Goal: Information Seeking & Learning: Learn about a topic

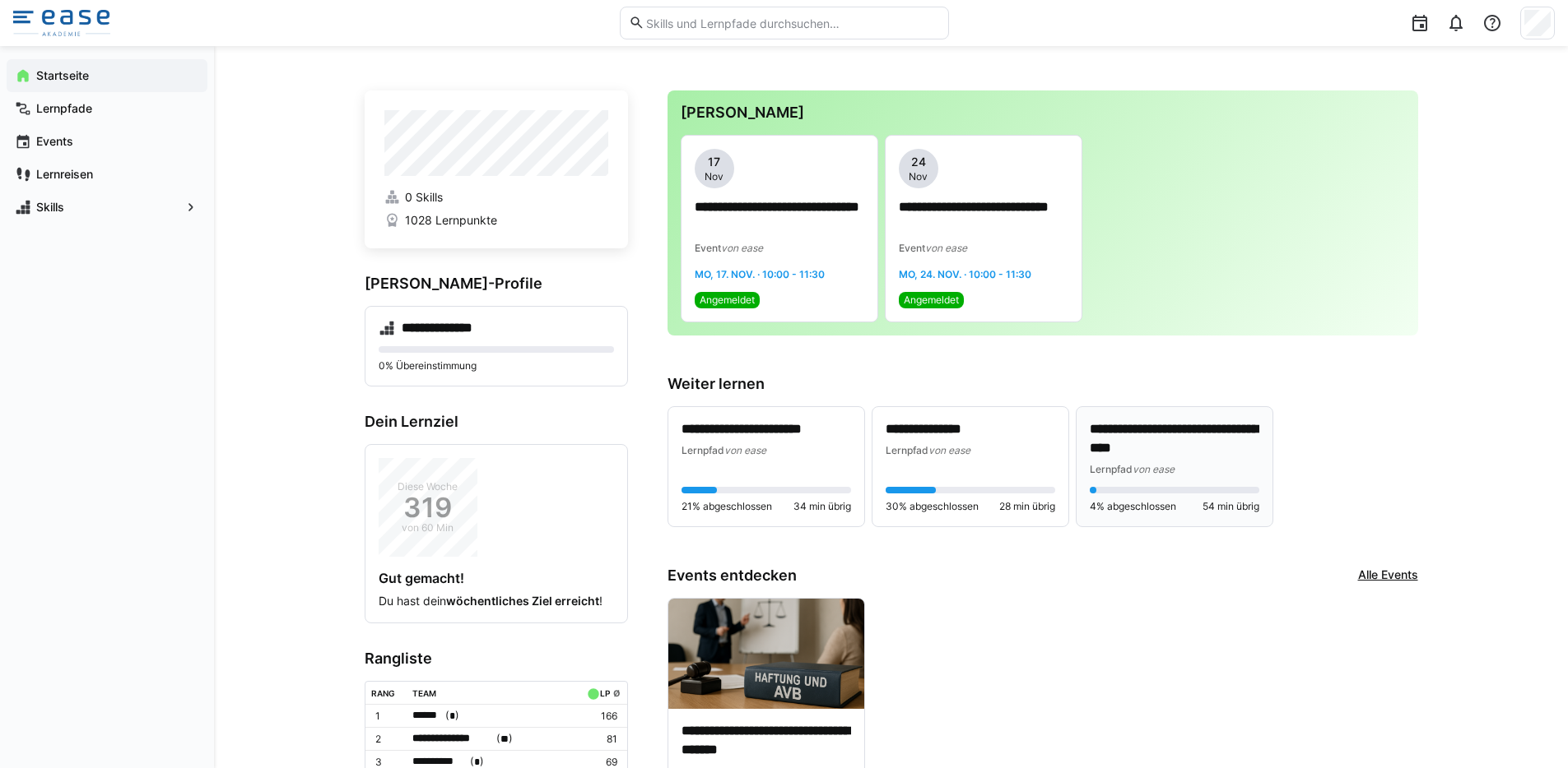
click at [1128, 468] on span "Lernpfad" at bounding box center [1111, 469] width 43 height 13
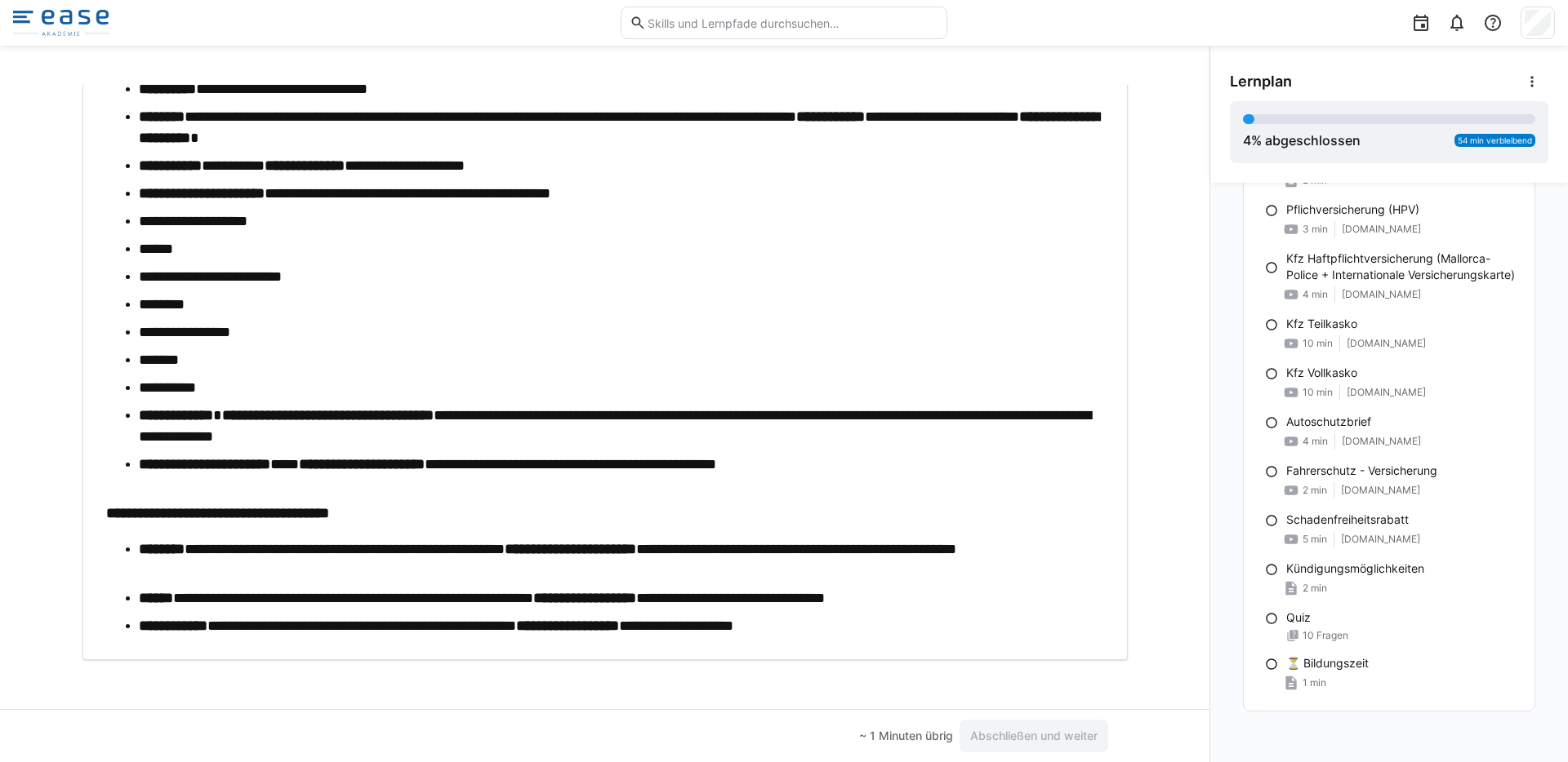
scroll to position [432, 0]
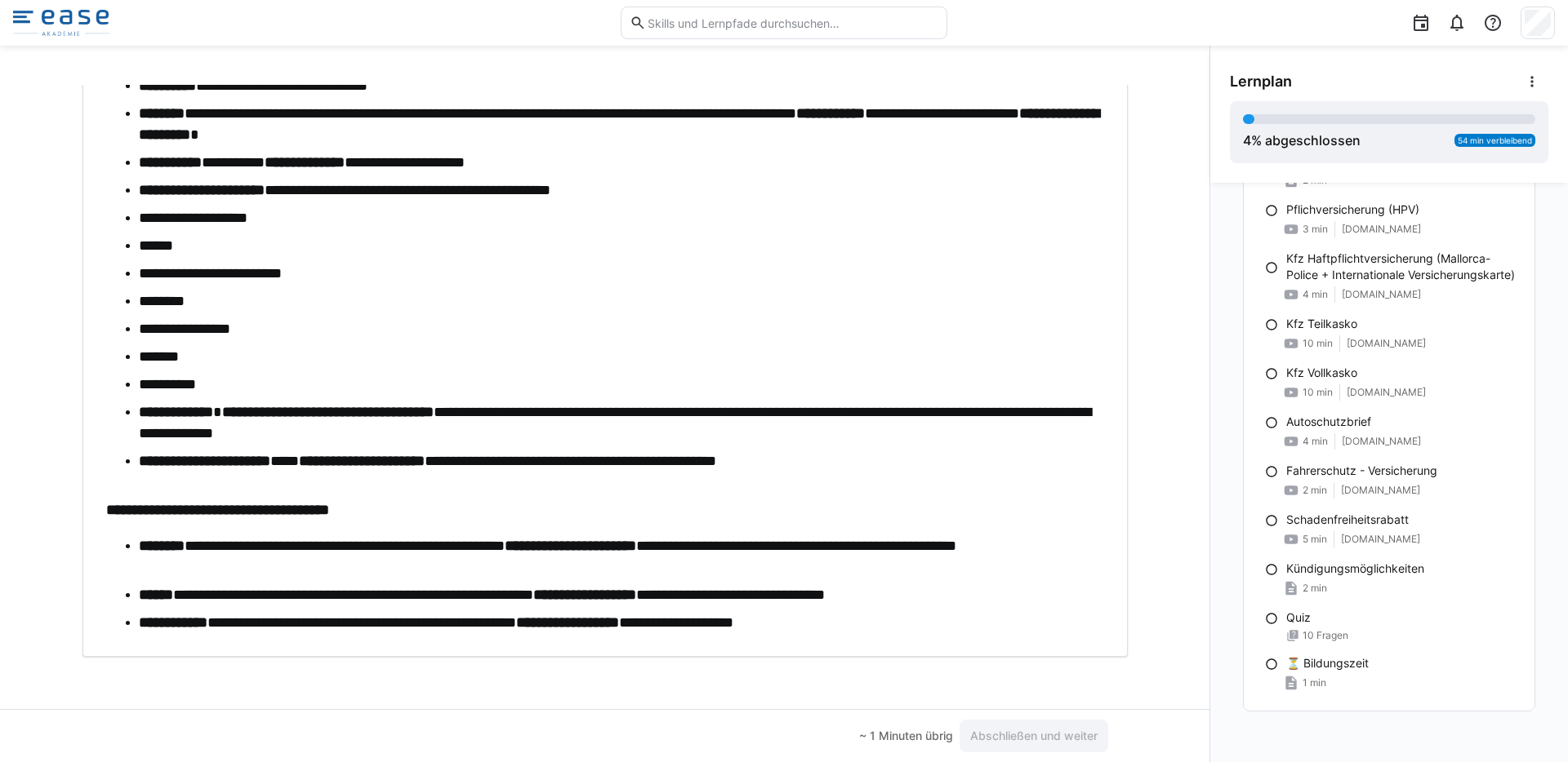
drag, startPoint x: 189, startPoint y: 541, endPoint x: 281, endPoint y: 550, distance: 92.4
click at [288, 550] on li "**********" at bounding box center [621, 557] width 965 height 43
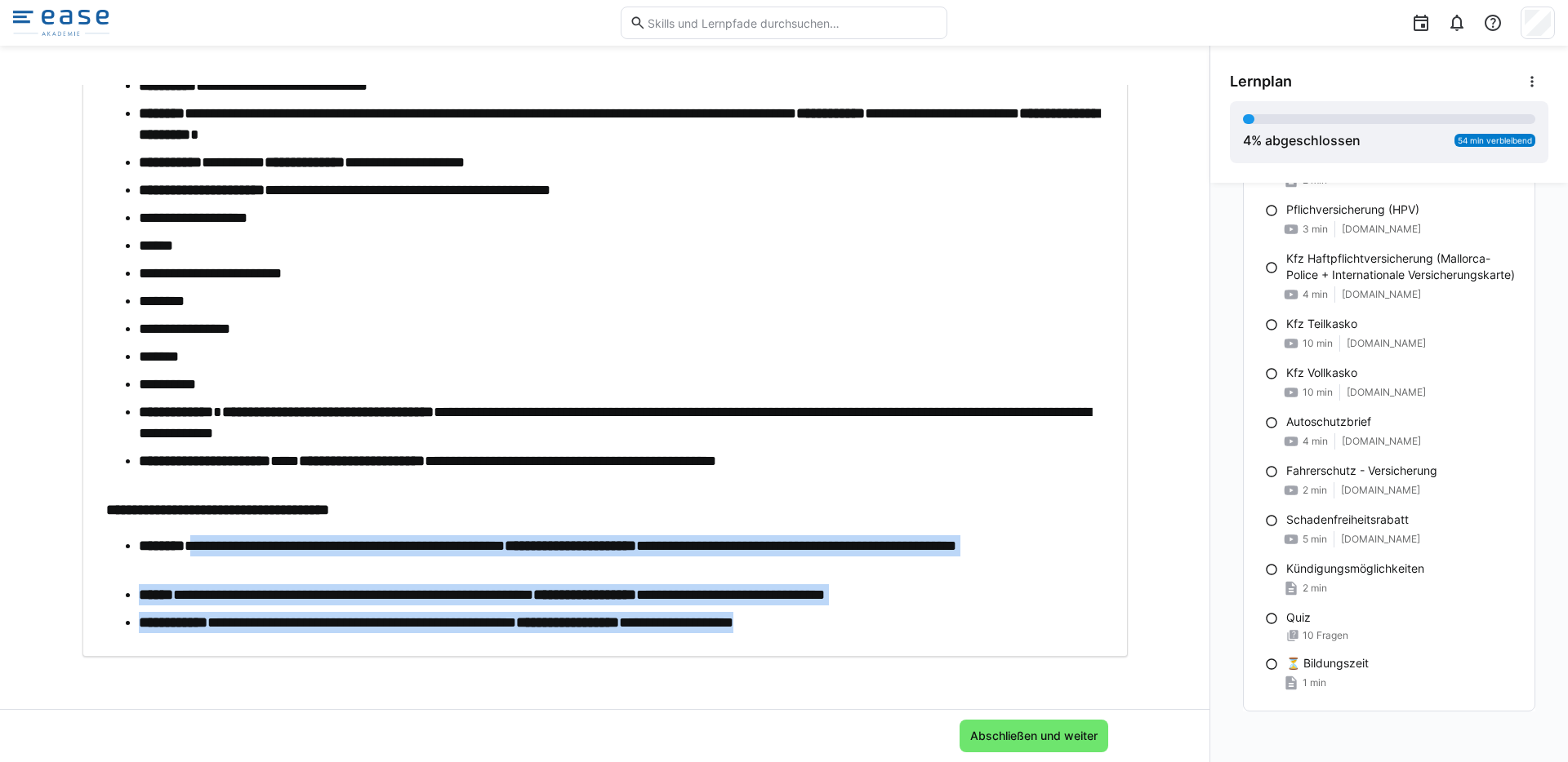
drag, startPoint x: 189, startPoint y: 547, endPoint x: 1065, endPoint y: 617, distance: 878.8
click at [1065, 617] on ul "**********" at bounding box center [605, 585] width 997 height 98
click at [1064, 617] on li "**********" at bounding box center [621, 623] width 965 height 21
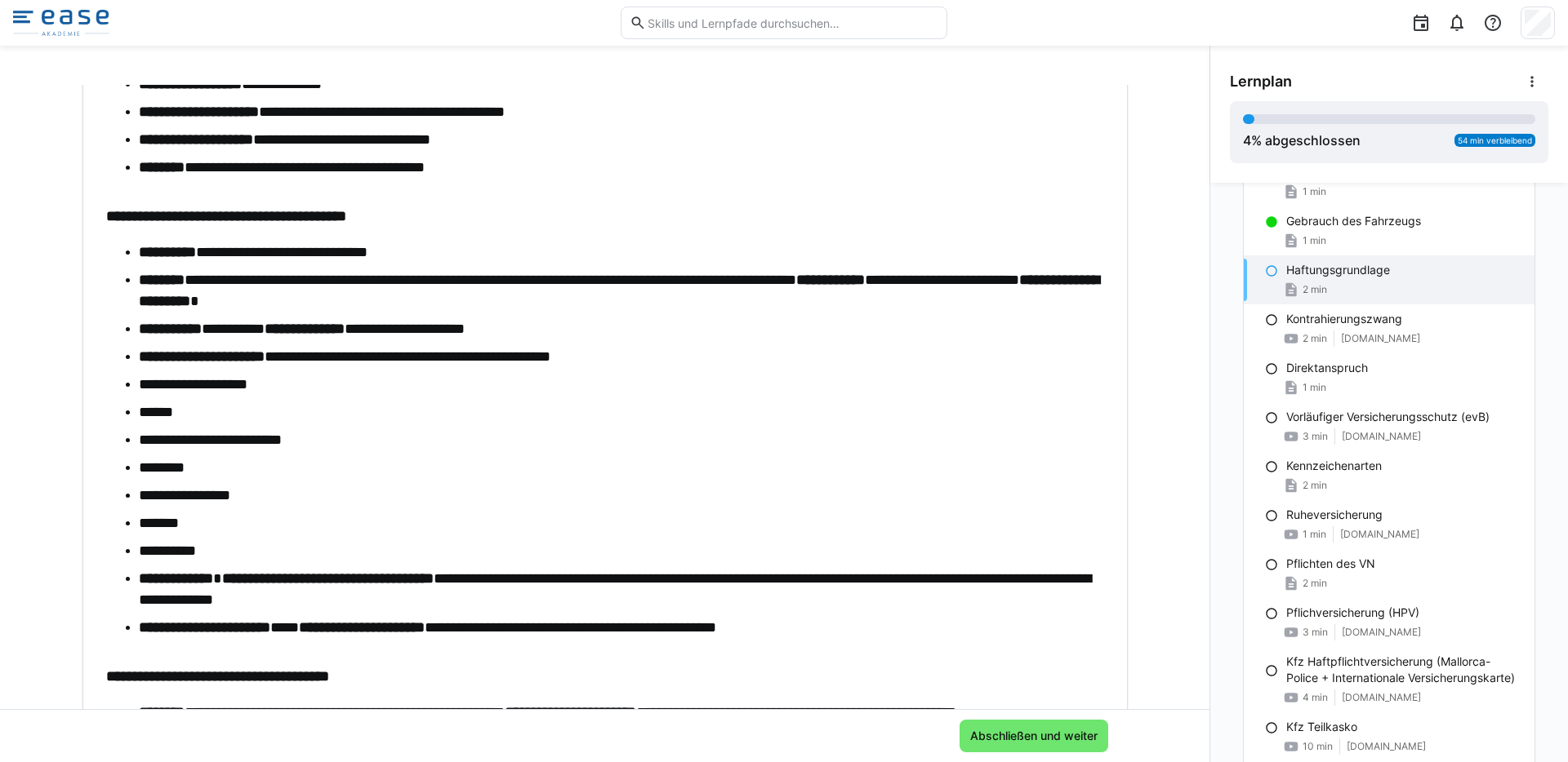
scroll to position [120, 0]
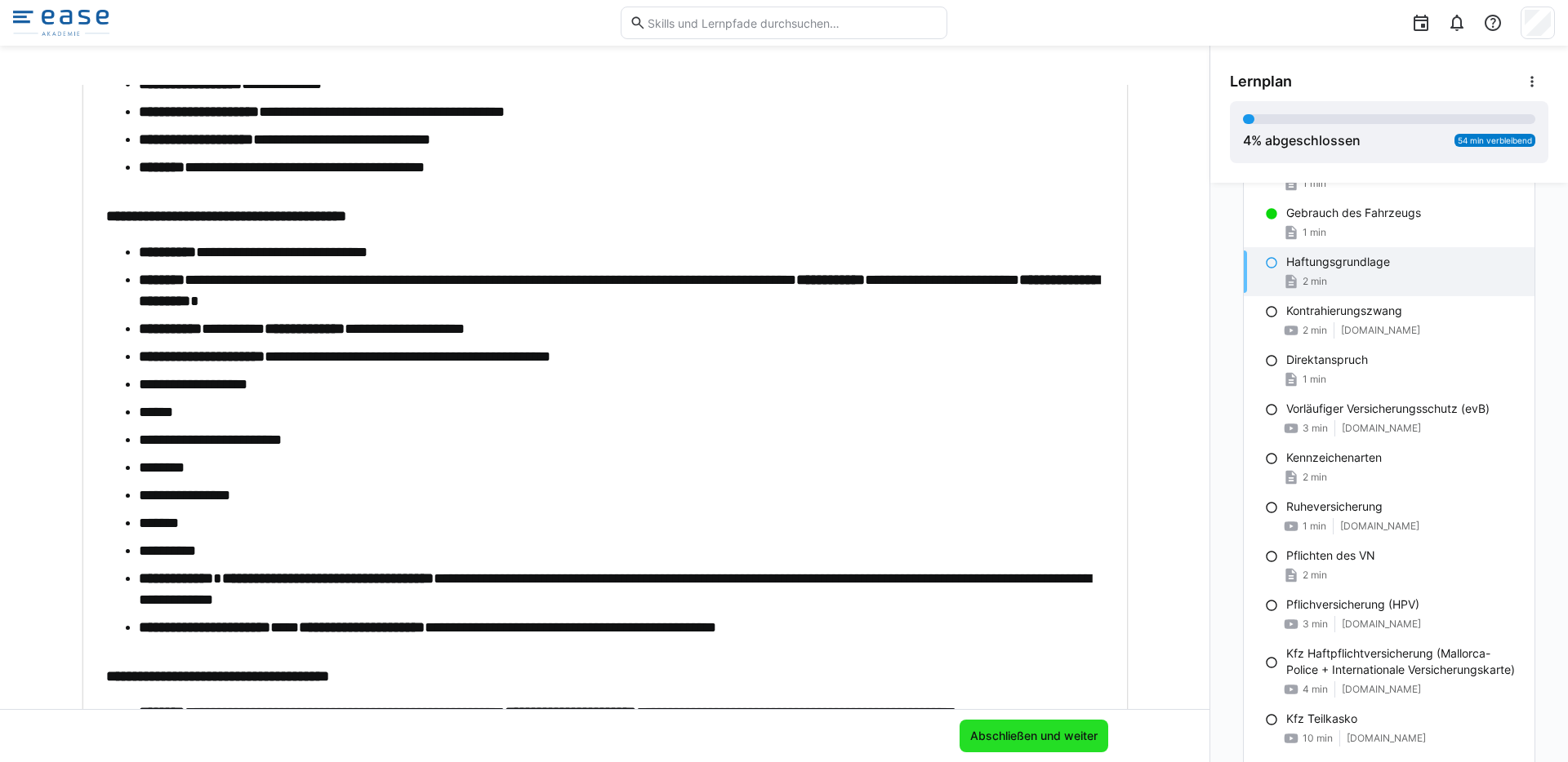
click at [1027, 742] on span "Abschließen und weiter" at bounding box center [1033, 736] width 132 height 16
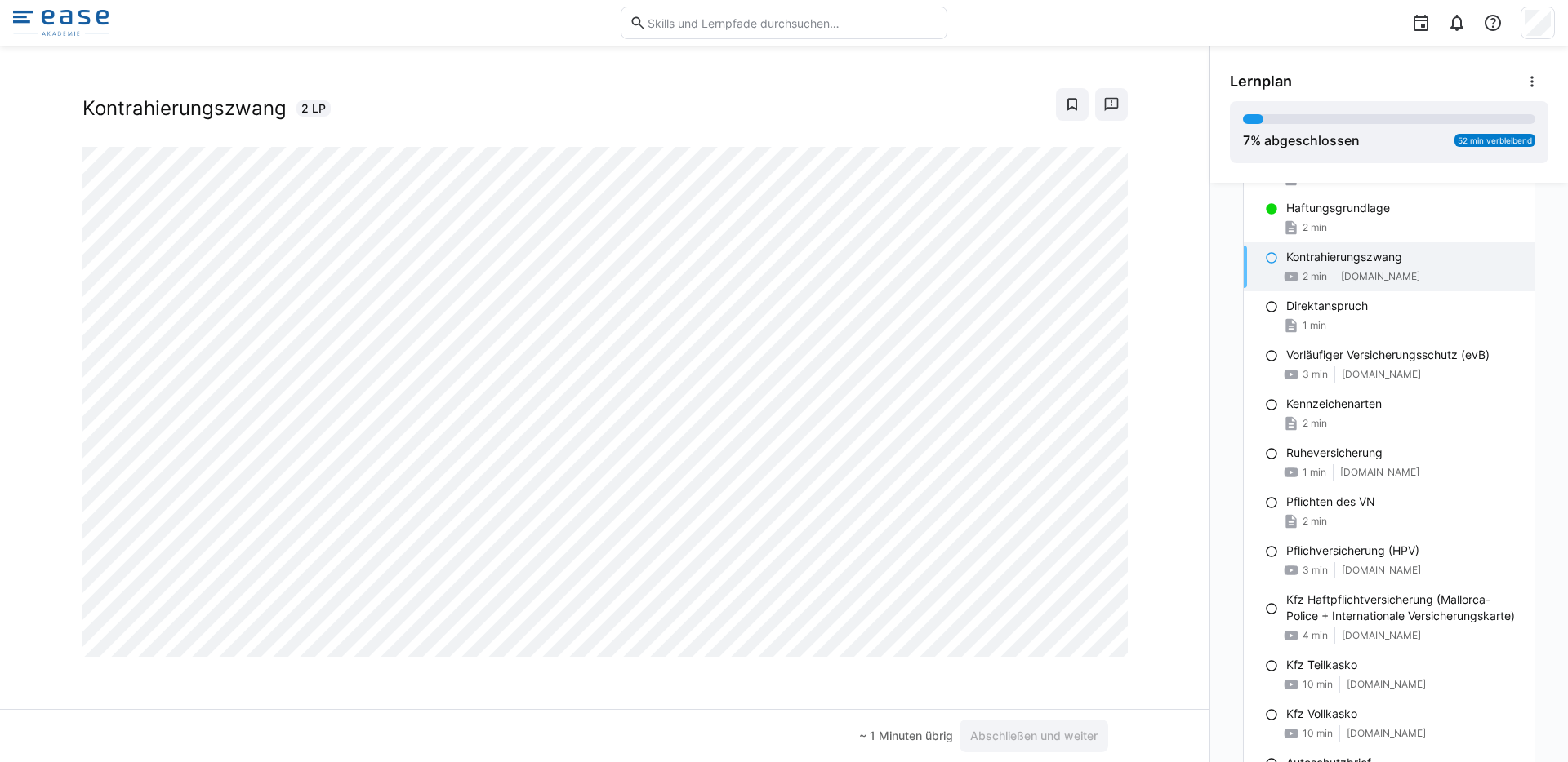
scroll to position [197, 0]
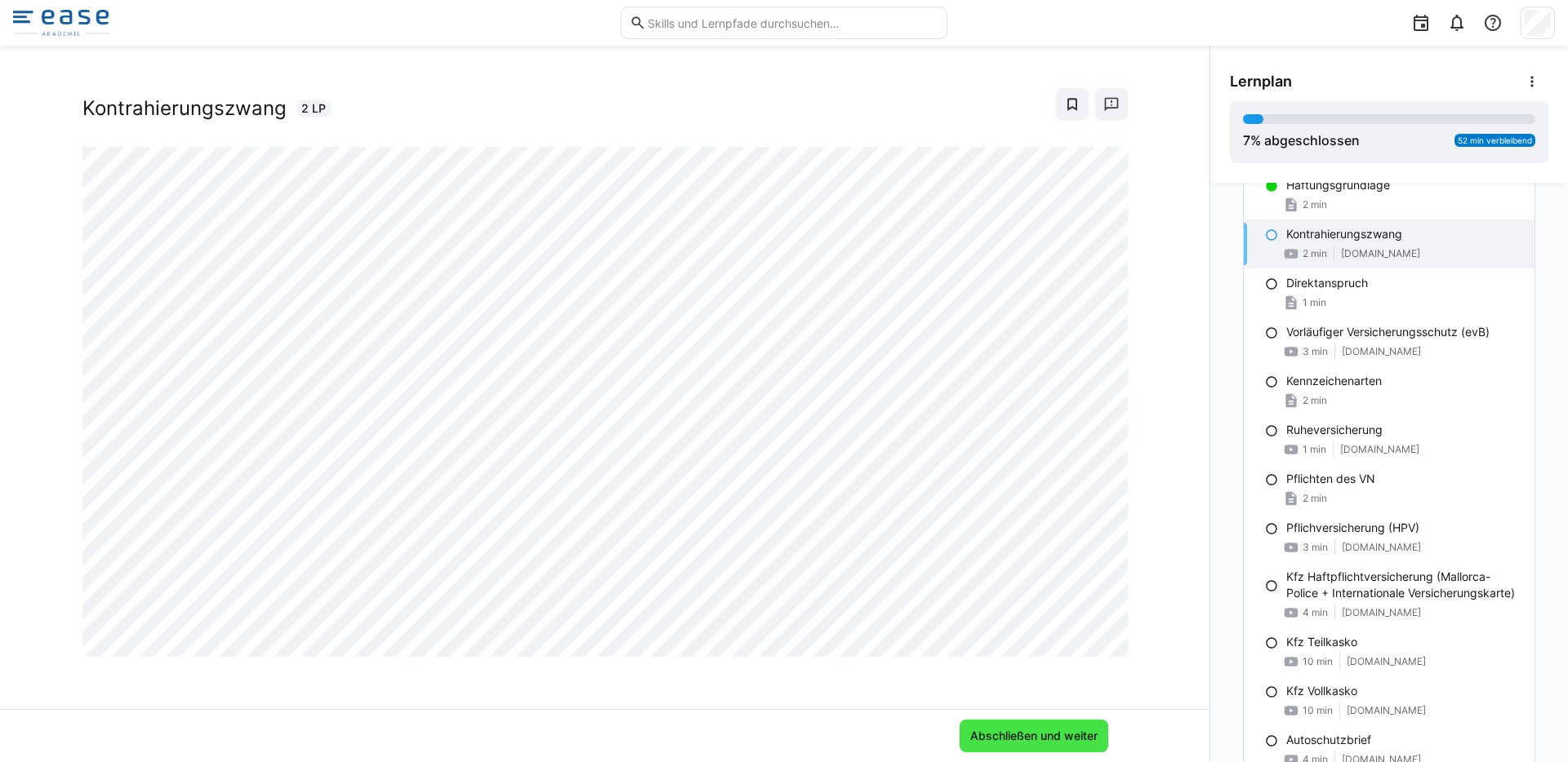
click at [1029, 730] on span "Abschließen und weiter" at bounding box center [1033, 736] width 132 height 16
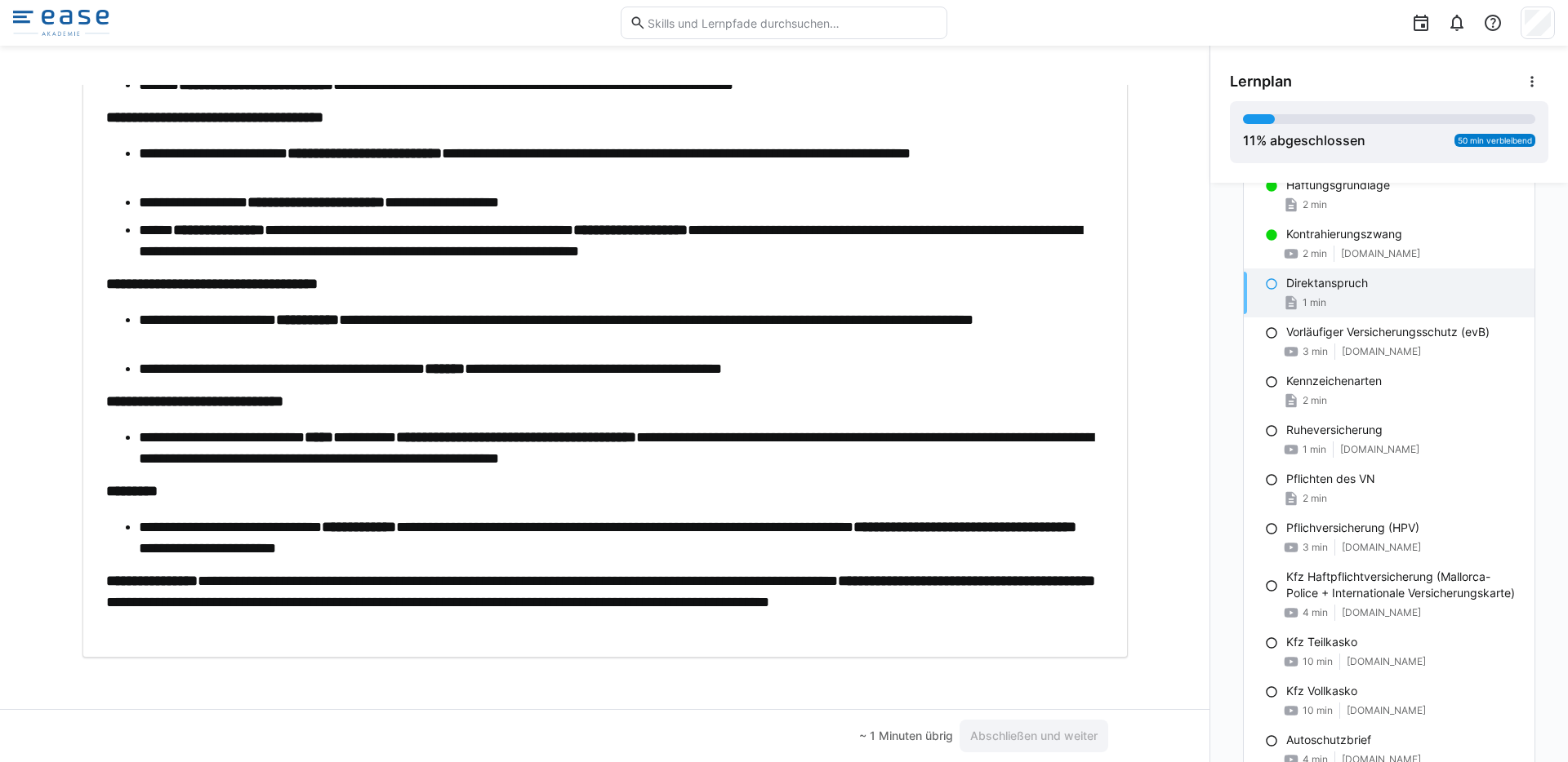
scroll to position [306, 0]
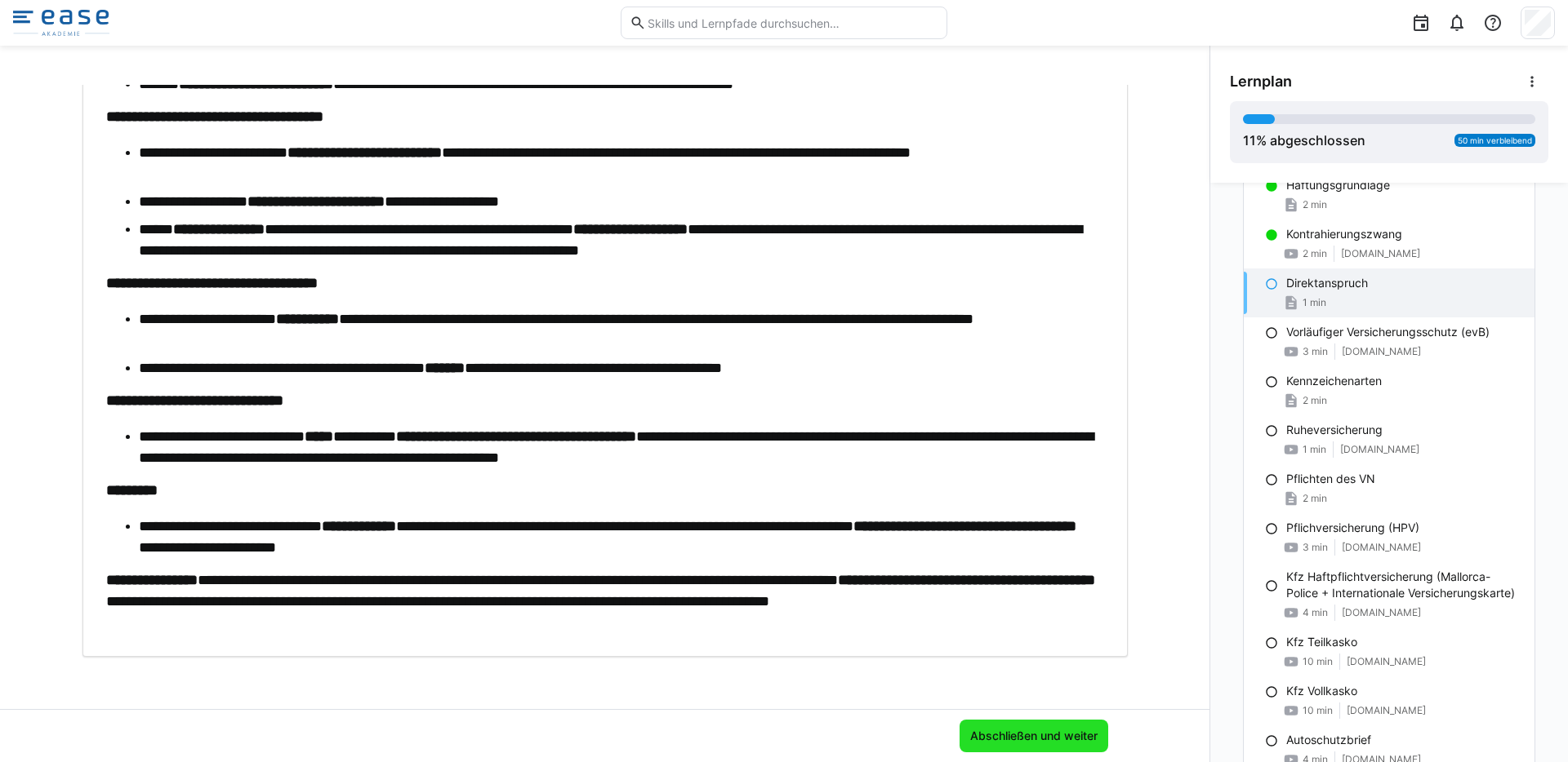
click at [1009, 731] on span "Abschließen und weiter" at bounding box center [1033, 736] width 132 height 16
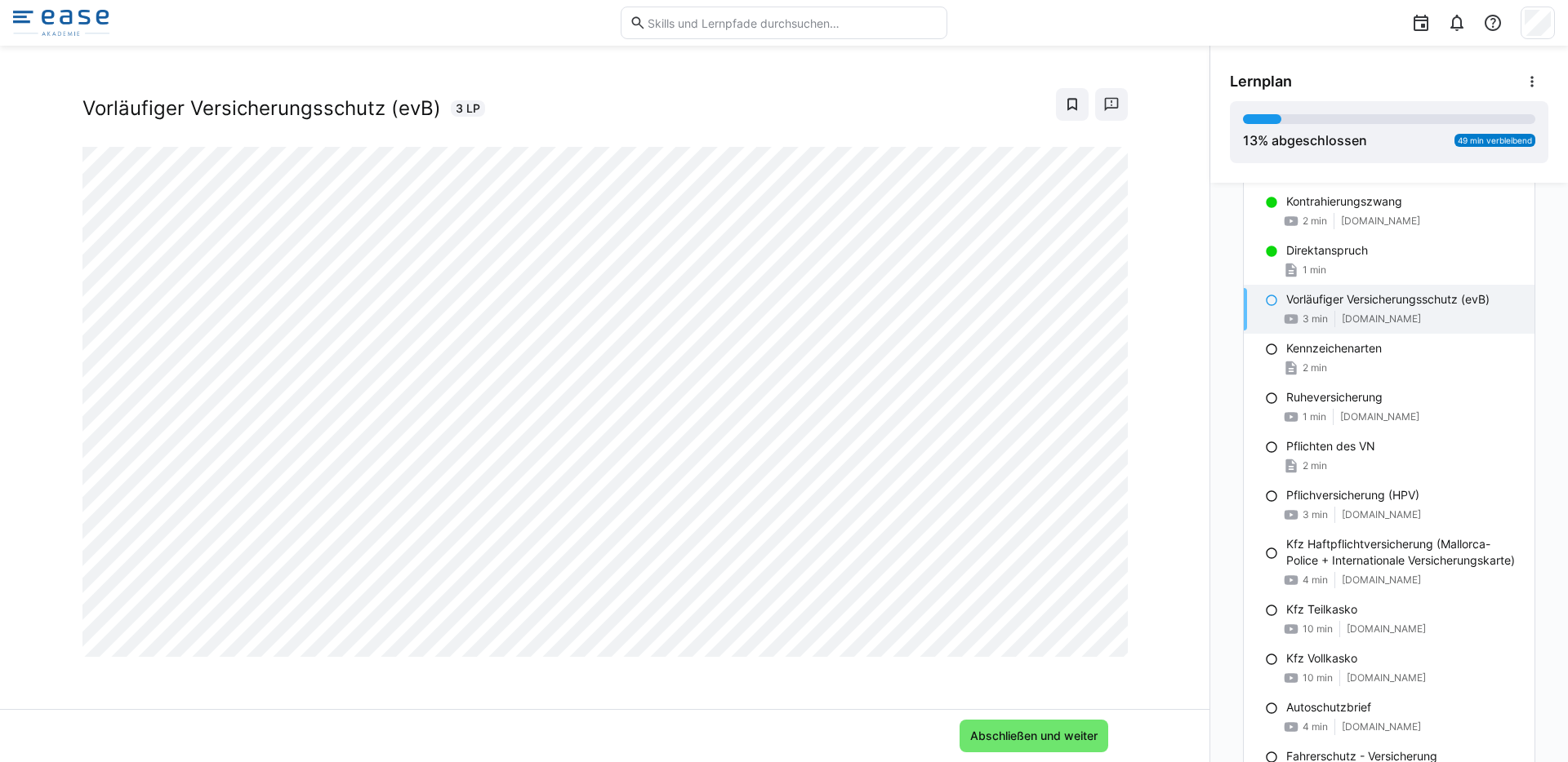
scroll to position [206, 0]
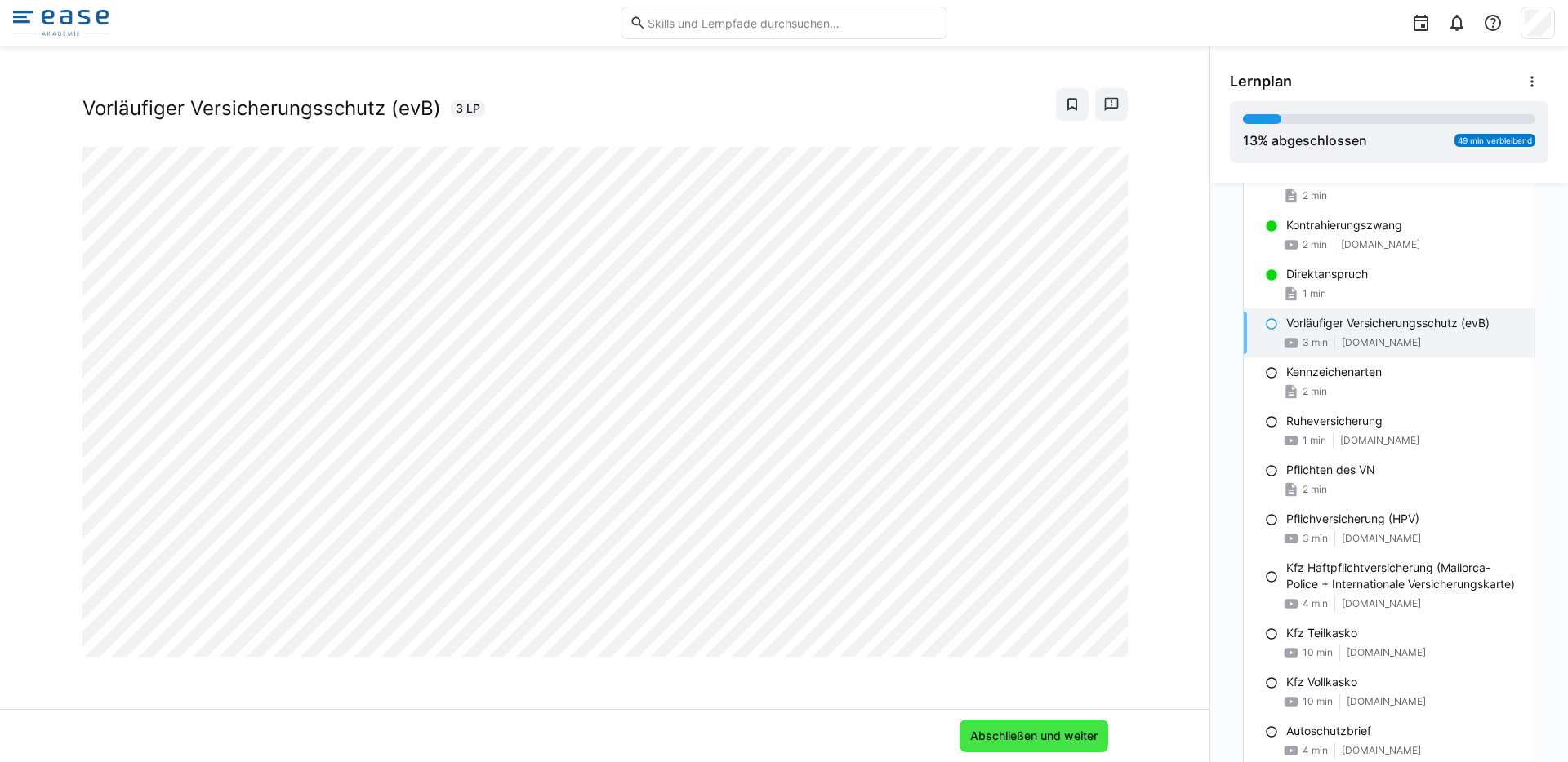
click at [1017, 730] on span "Abschließen und weiter" at bounding box center [1033, 736] width 132 height 16
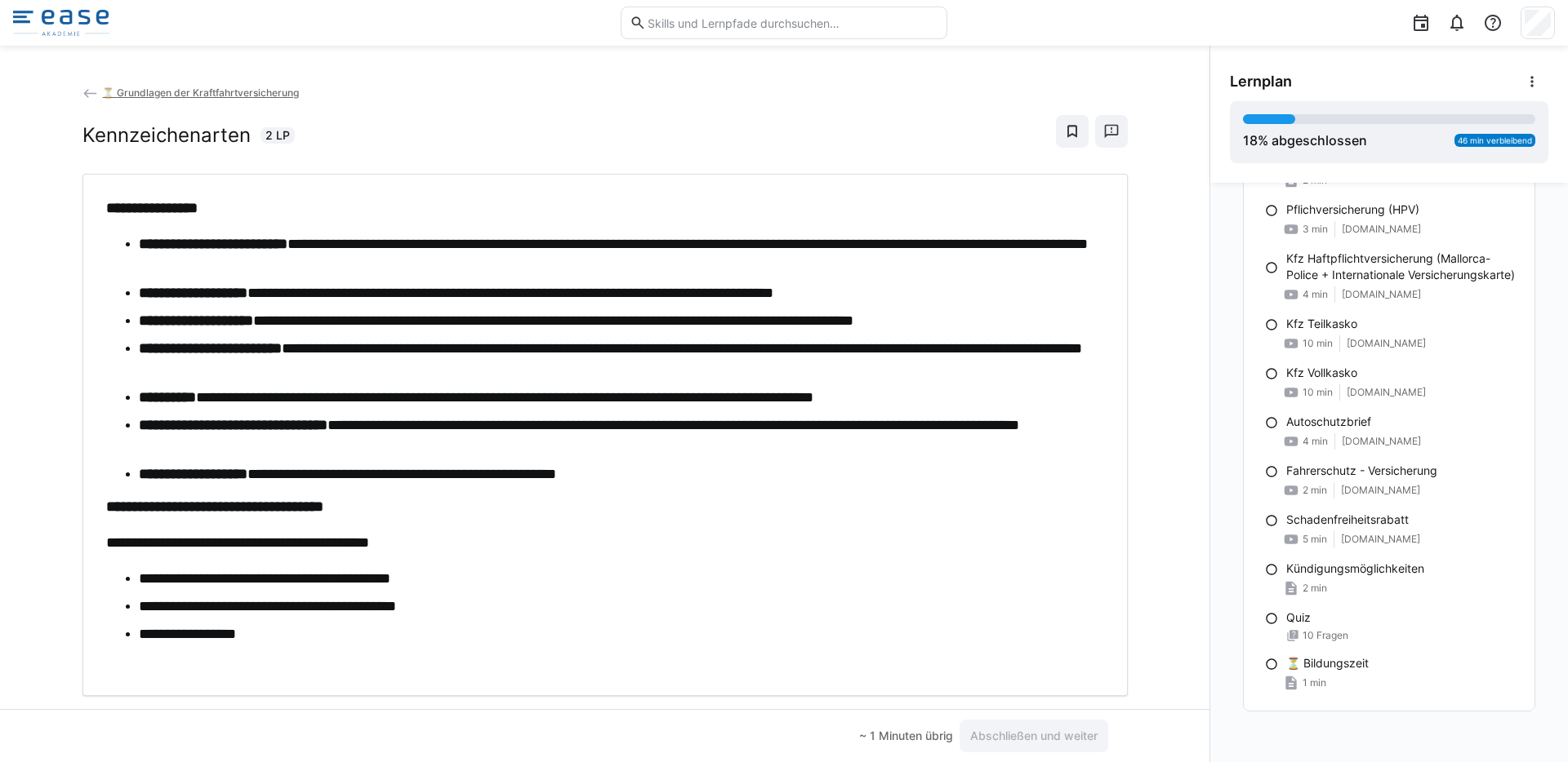
scroll to position [0, 0]
click at [903, 635] on li "**********" at bounding box center [621, 635] width 965 height 21
drag, startPoint x: 989, startPoint y: 576, endPoint x: 1000, endPoint y: 574, distance: 11.2
click at [989, 576] on li "**********" at bounding box center [621, 579] width 965 height 21
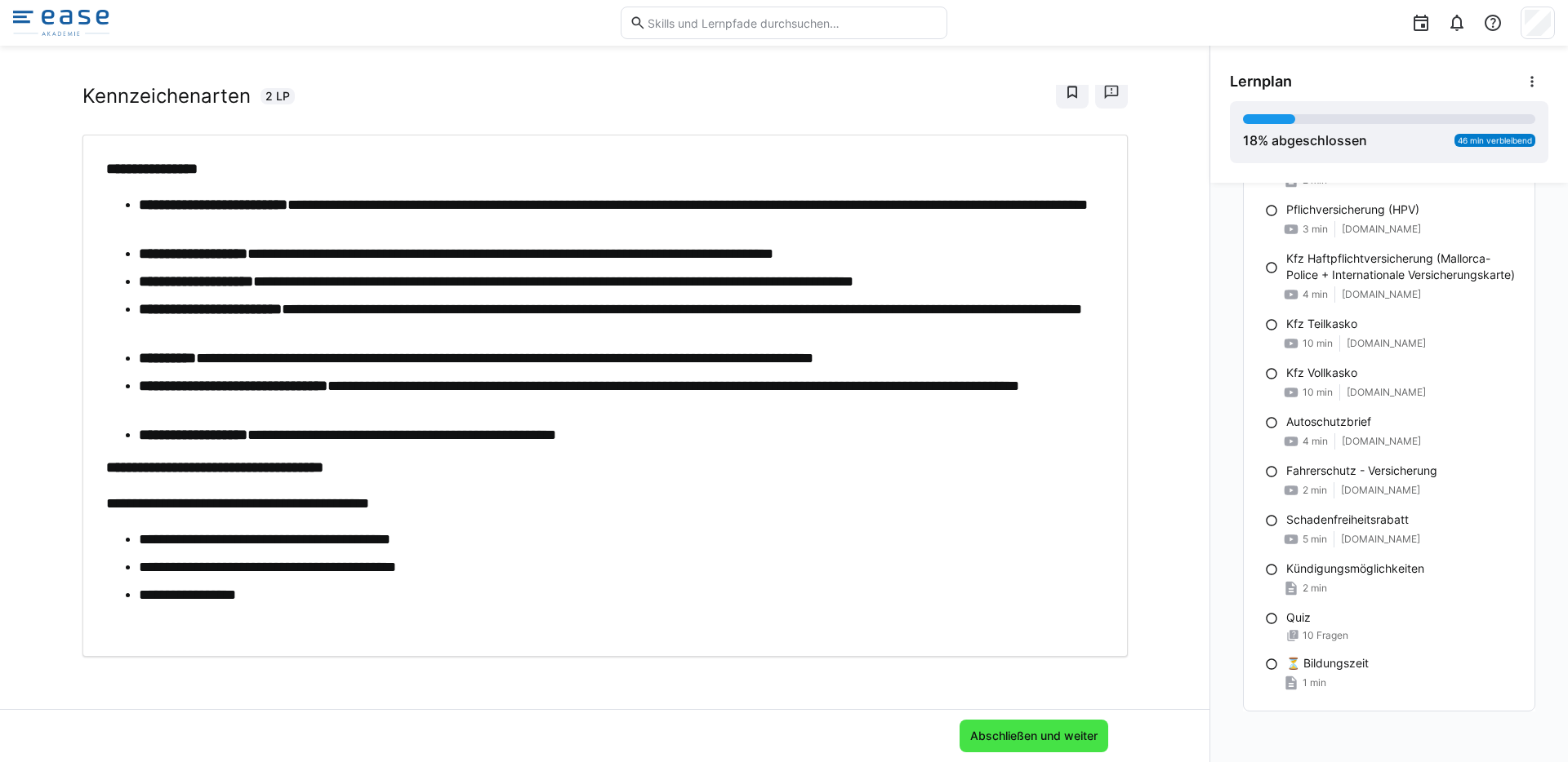
click at [1025, 735] on span "Abschließen und weiter" at bounding box center [1033, 736] width 132 height 16
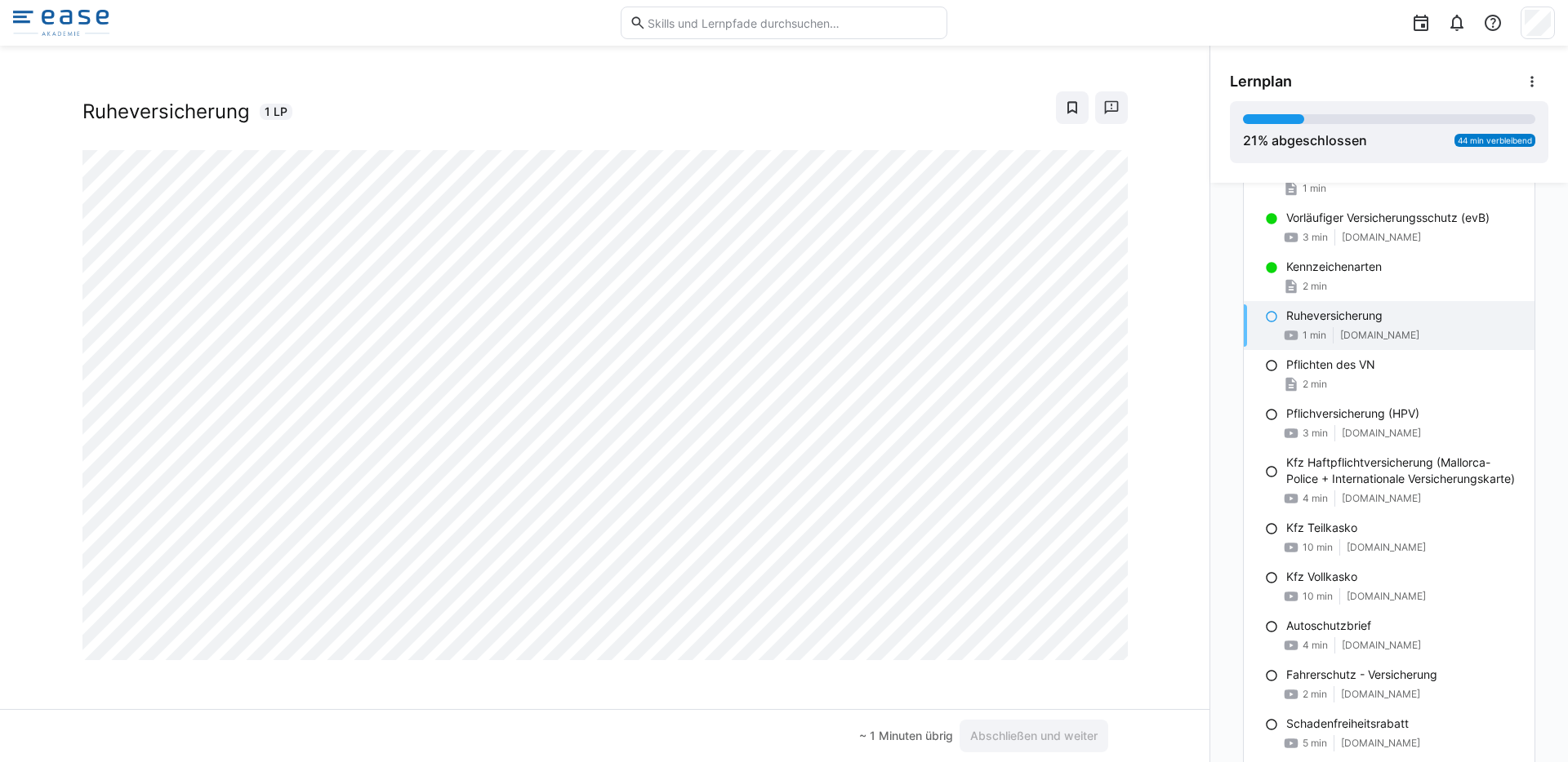
scroll to position [27, 0]
click at [1001, 735] on span "Abschließen und weiter" at bounding box center [1033, 736] width 132 height 16
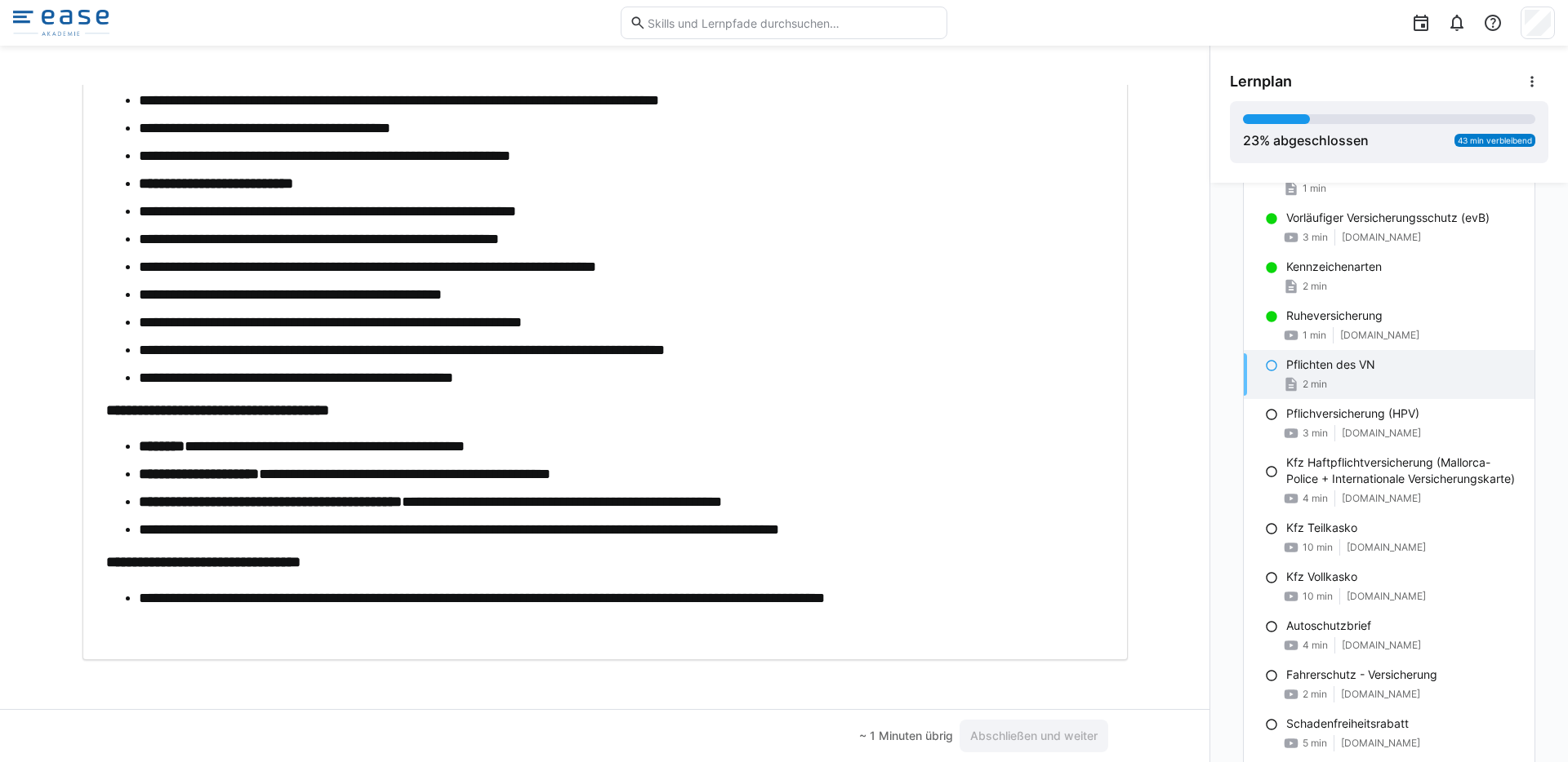
scroll to position [675, 0]
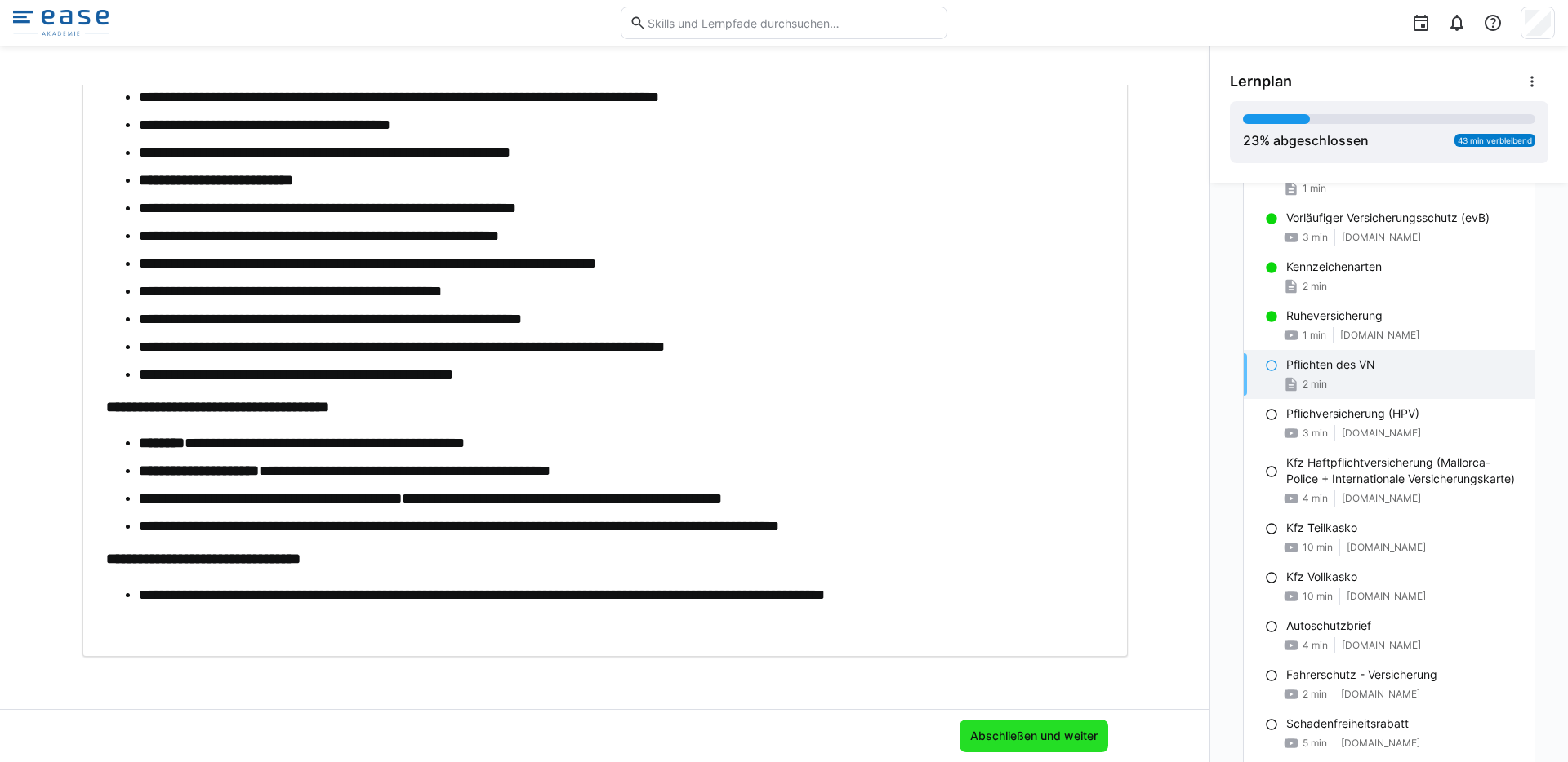
click at [1013, 732] on span "Abschließen und weiter" at bounding box center [1033, 736] width 132 height 16
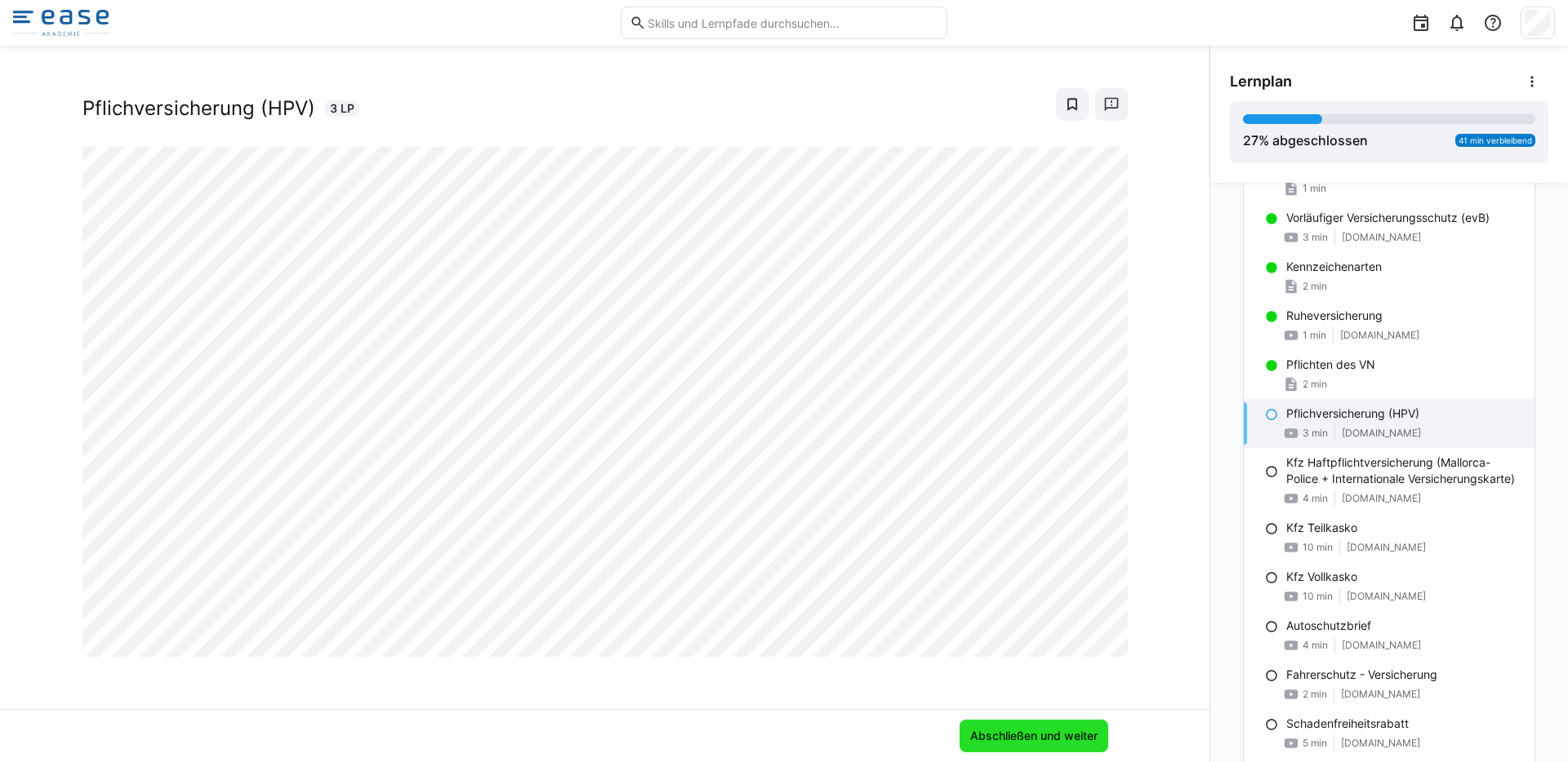
click at [1031, 732] on span "Abschließen und weiter" at bounding box center [1033, 736] width 132 height 16
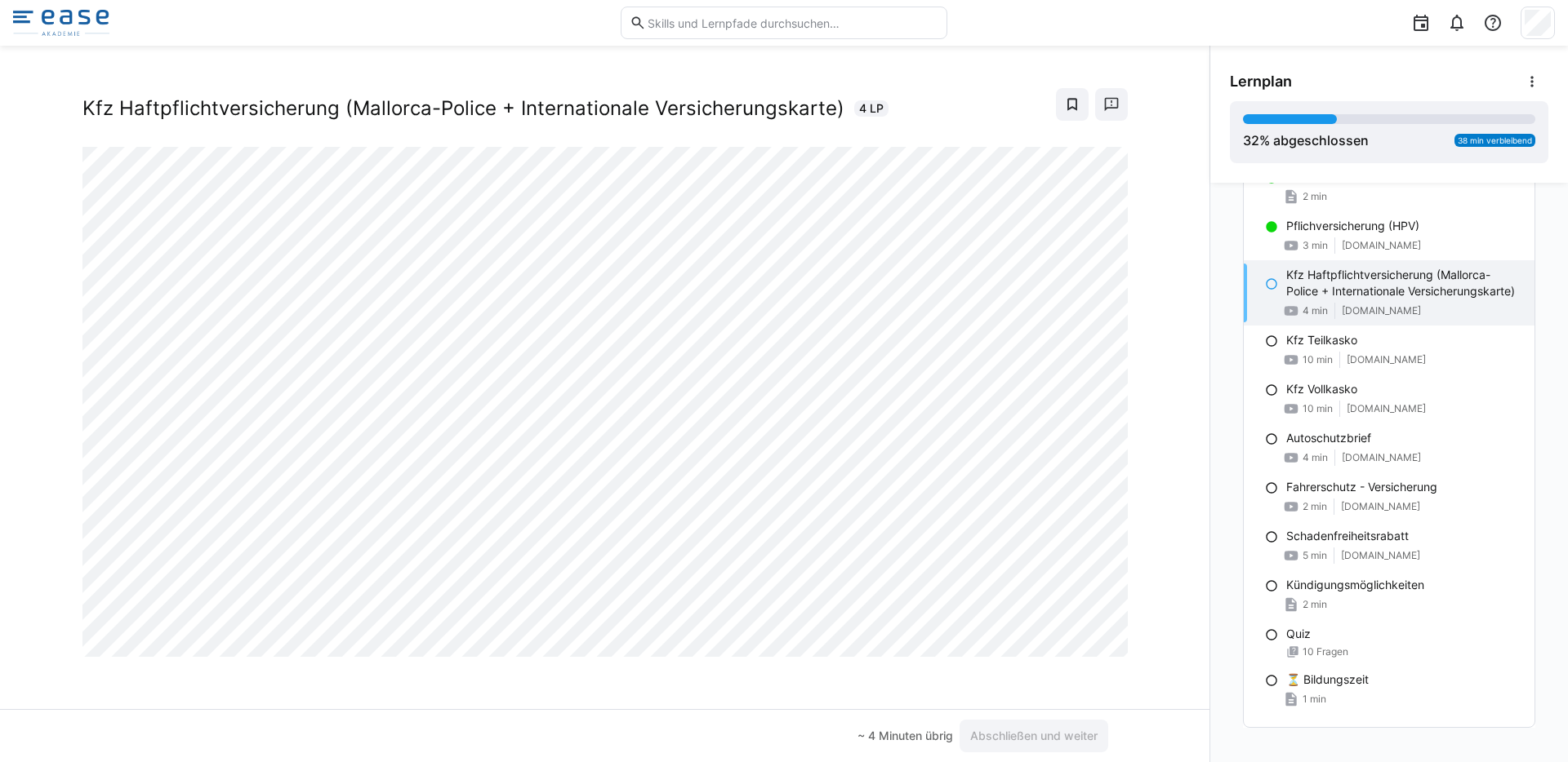
scroll to position [515, 0]
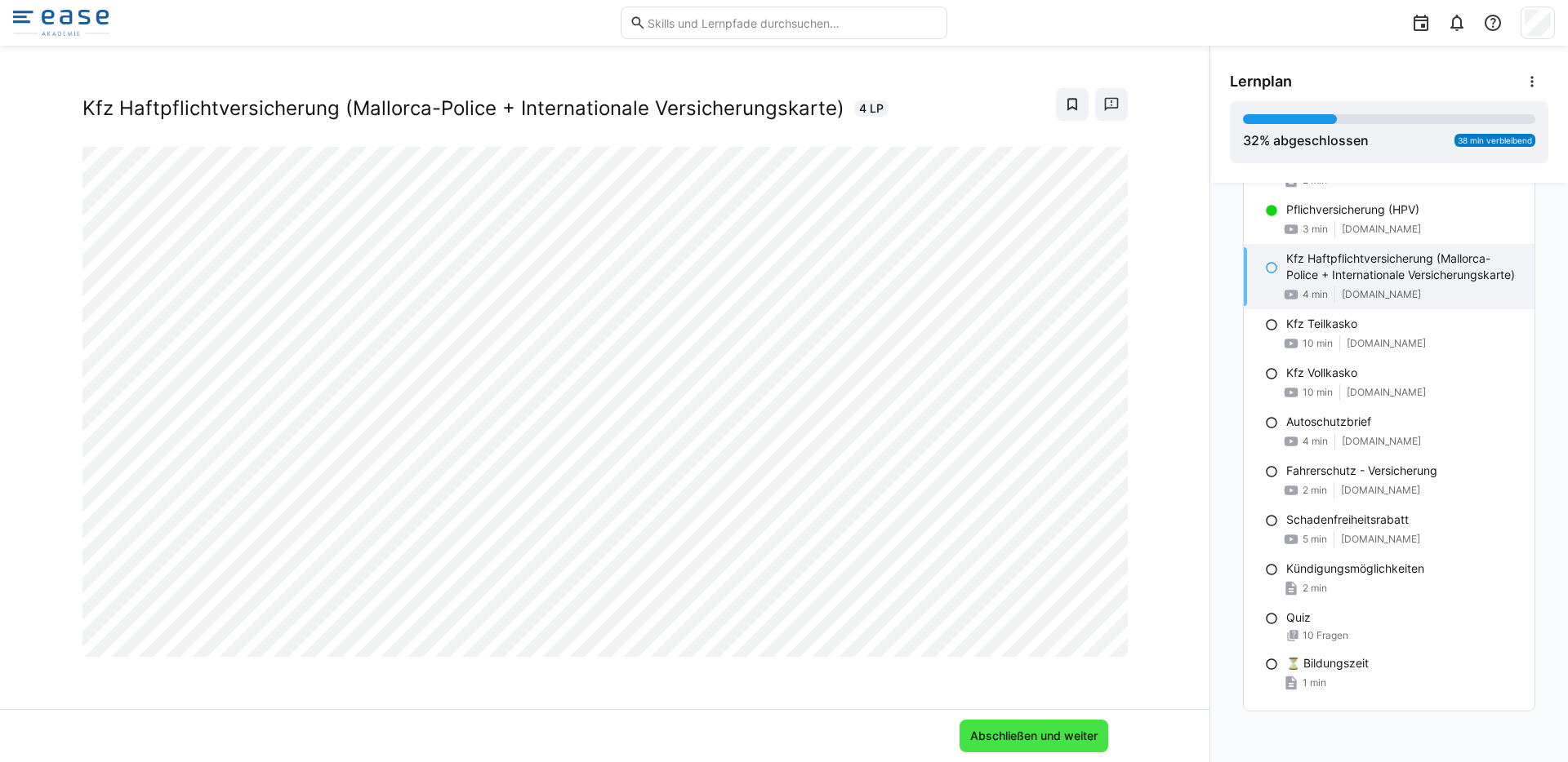
click at [1044, 734] on span "Abschließen und weiter" at bounding box center [1033, 736] width 132 height 16
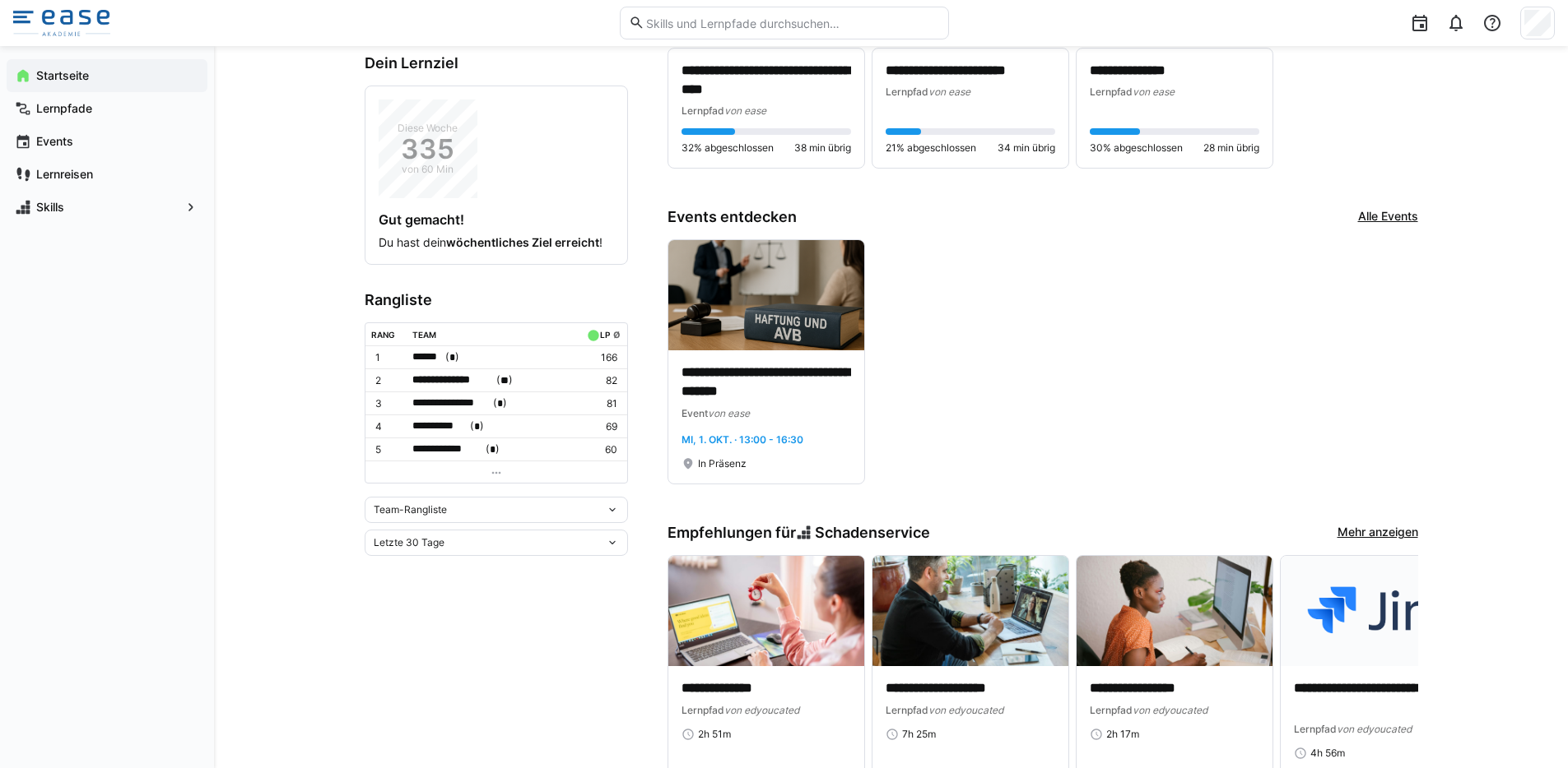
scroll to position [425, 0]
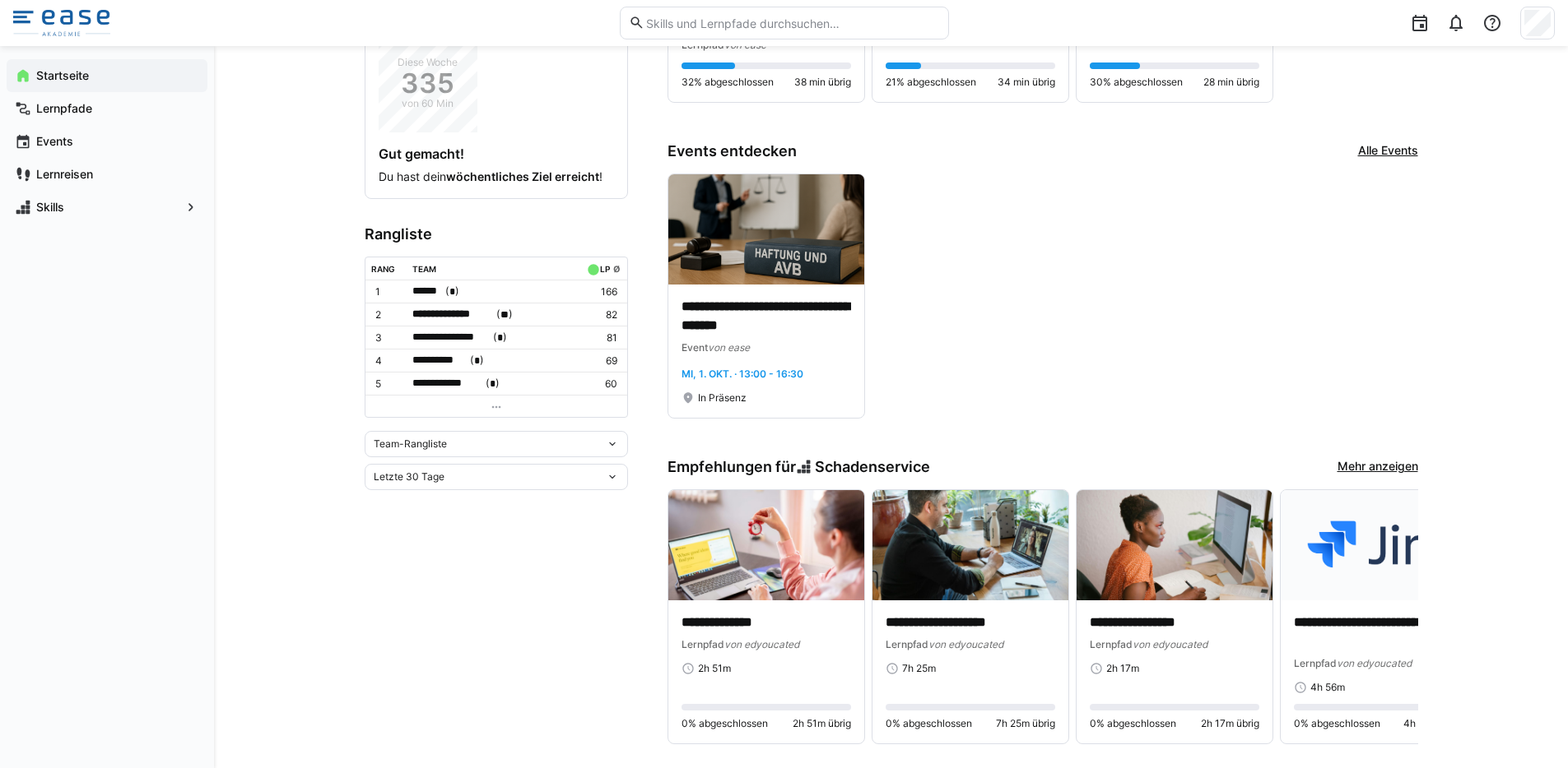
click at [465, 438] on div "Team-Rangliste" at bounding box center [489, 443] width 232 height 12
click at [450, 495] on div "Individuelle Rangliste" at bounding box center [496, 501] width 243 height 13
click at [445, 453] on div "Letzte 30 Tage" at bounding box center [489, 450] width 232 height 12
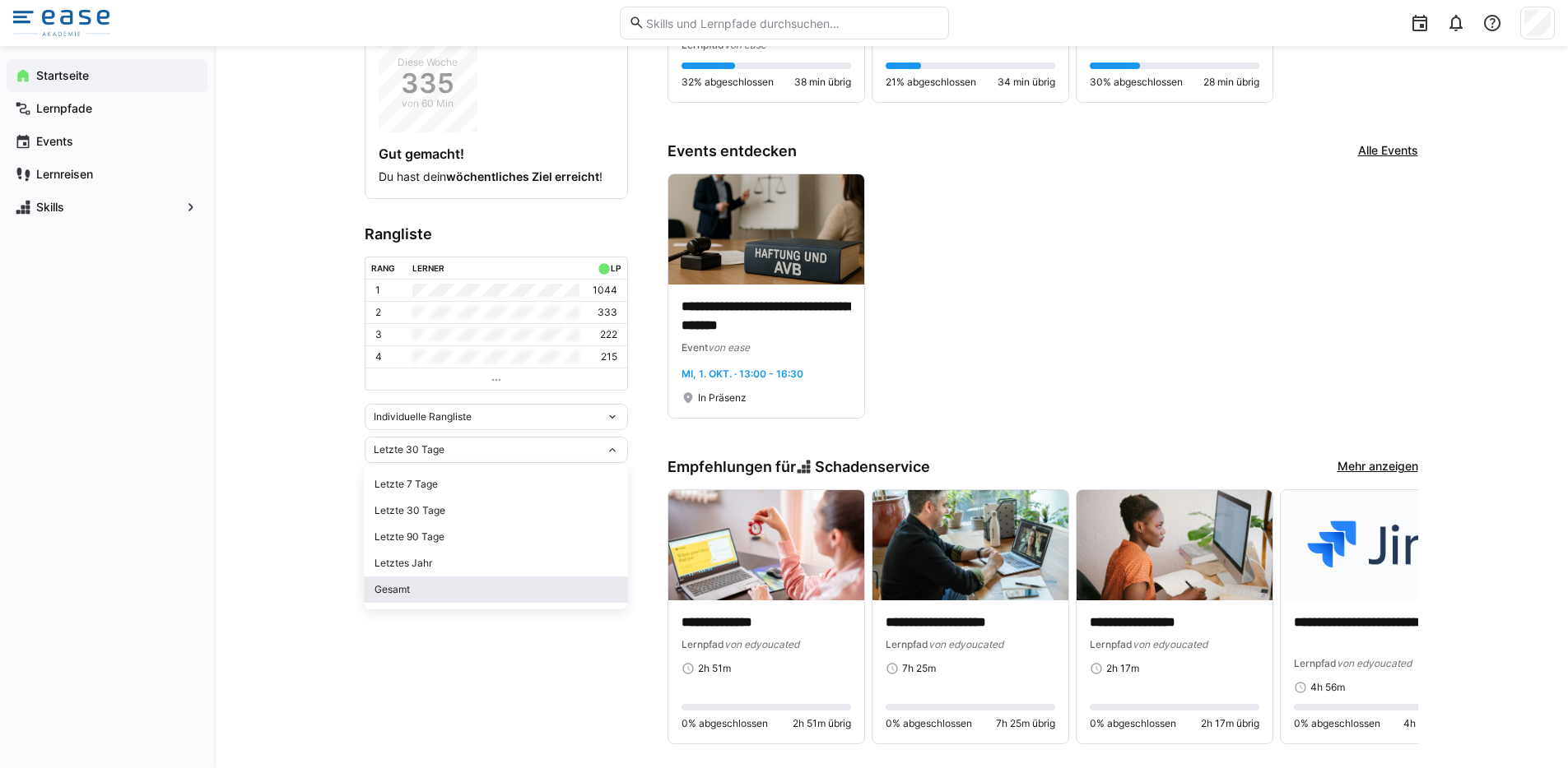
click at [405, 583] on div "Gesamt" at bounding box center [496, 589] width 243 height 13
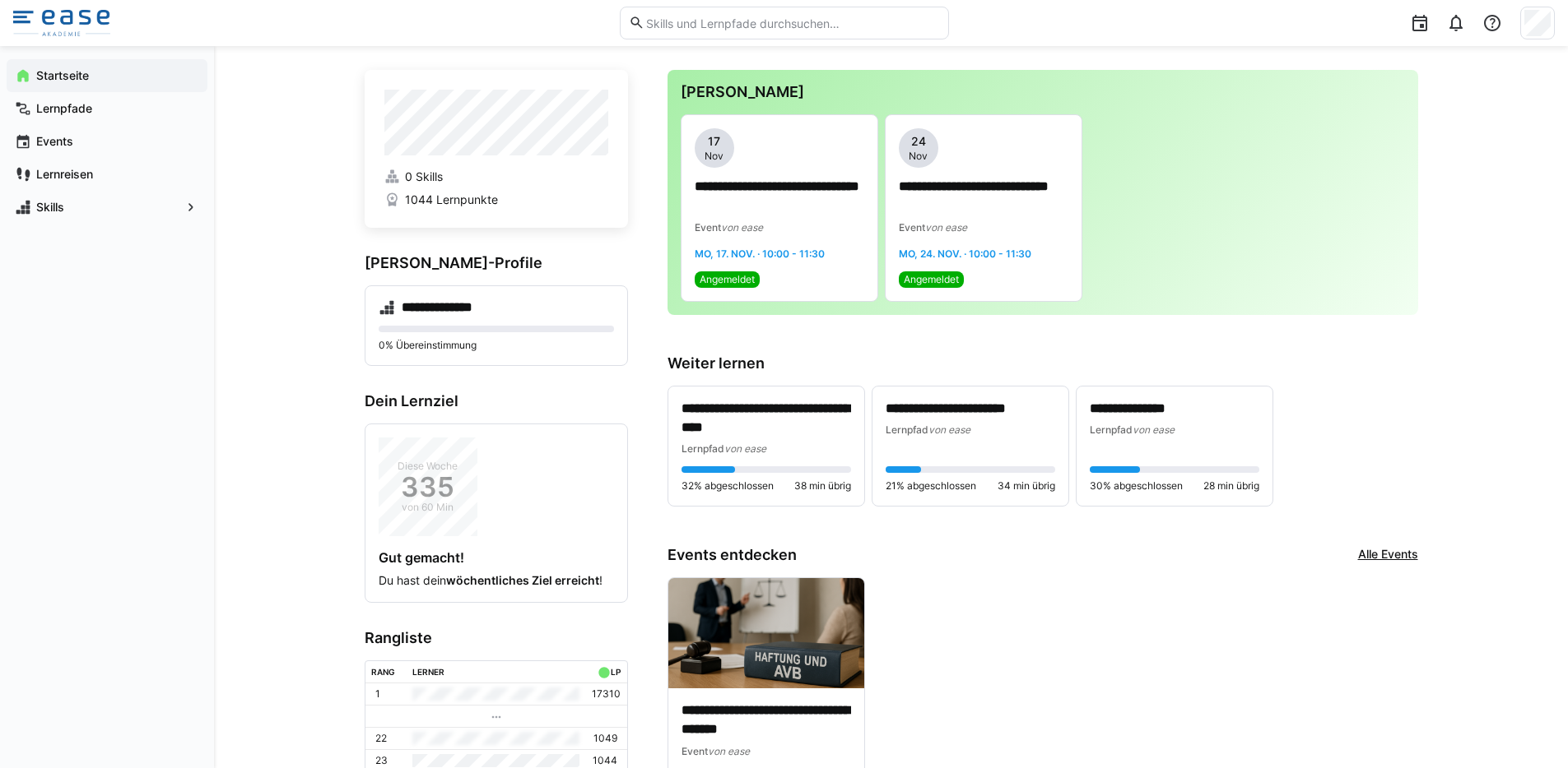
scroll to position [0, 0]
